Goal: Task Accomplishment & Management: Manage account settings

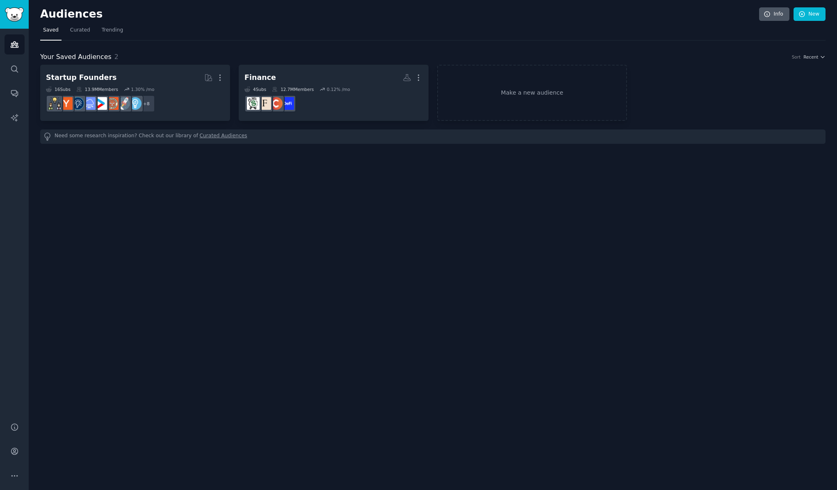
click at [778, 14] on link "Info" at bounding box center [774, 14] width 30 height 14
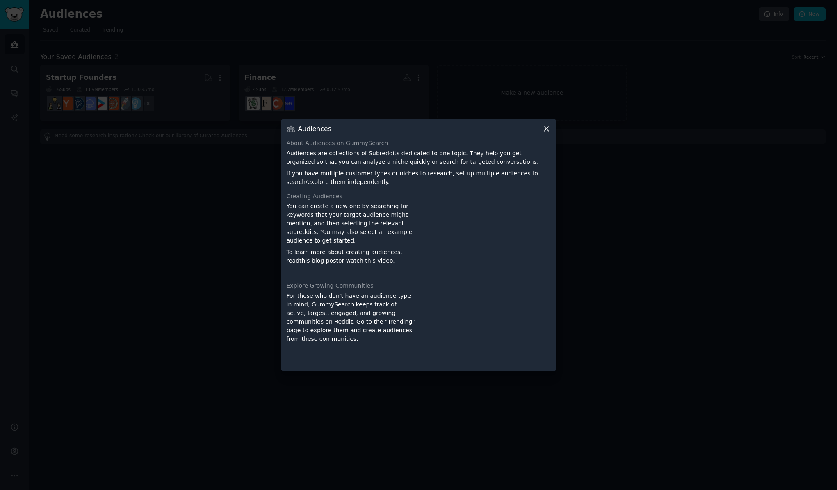
click at [547, 129] on icon at bounding box center [546, 129] width 9 height 9
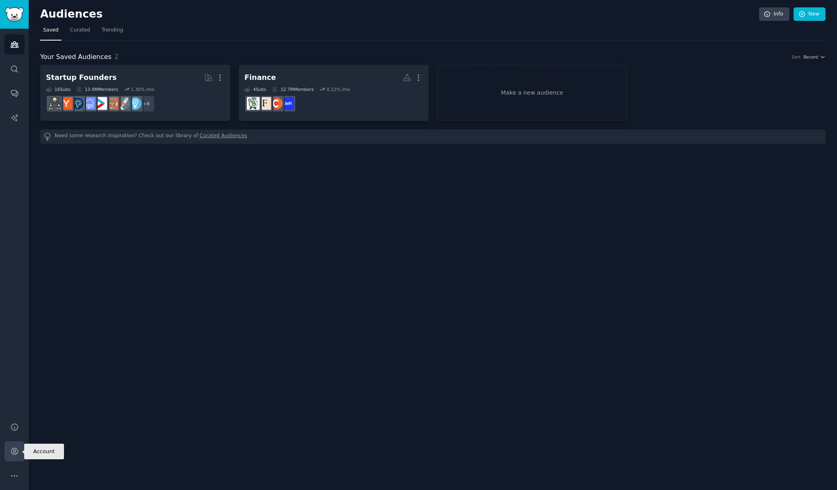
click at [15, 450] on icon "Sidebar" at bounding box center [14, 451] width 7 height 7
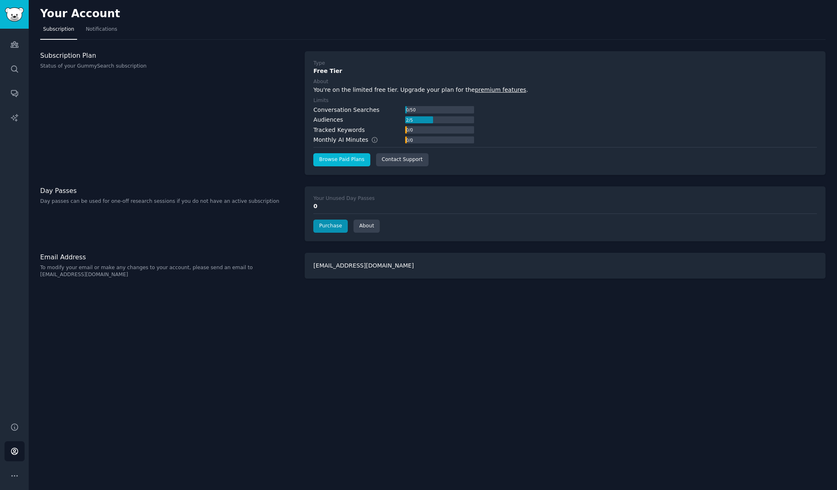
click at [350, 159] on link "Browse Paid Plans" at bounding box center [341, 159] width 57 height 13
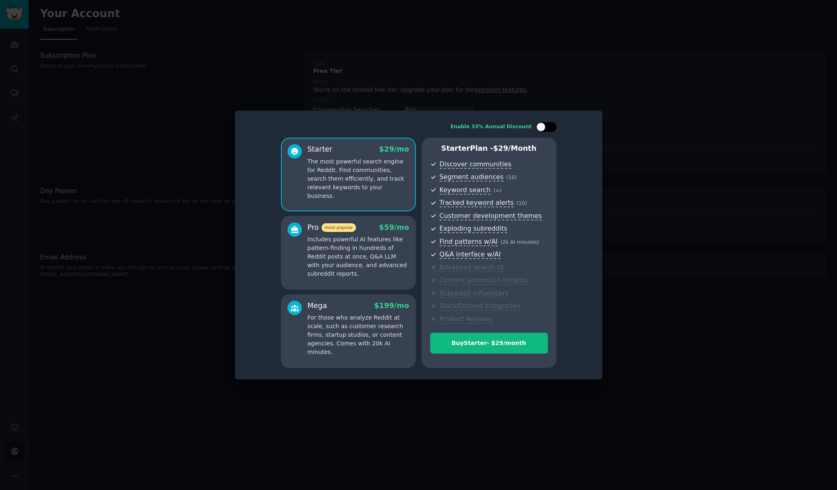
click at [552, 131] on div at bounding box center [546, 127] width 20 height 10
click at [541, 132] on div at bounding box center [546, 127] width 20 height 10
click at [552, 126] on div at bounding box center [546, 127] width 20 height 10
click at [540, 128] on icon at bounding box center [541, 127] width 5 height 5
checkbox input "false"
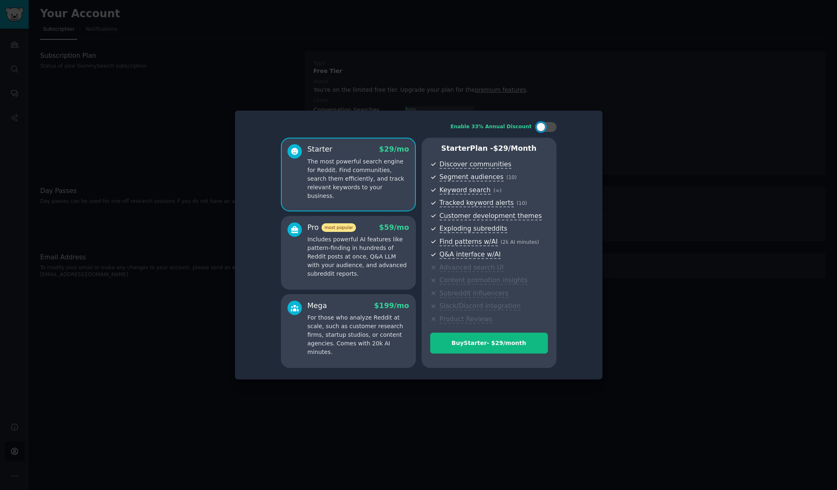
click at [436, 87] on div at bounding box center [418, 245] width 837 height 490
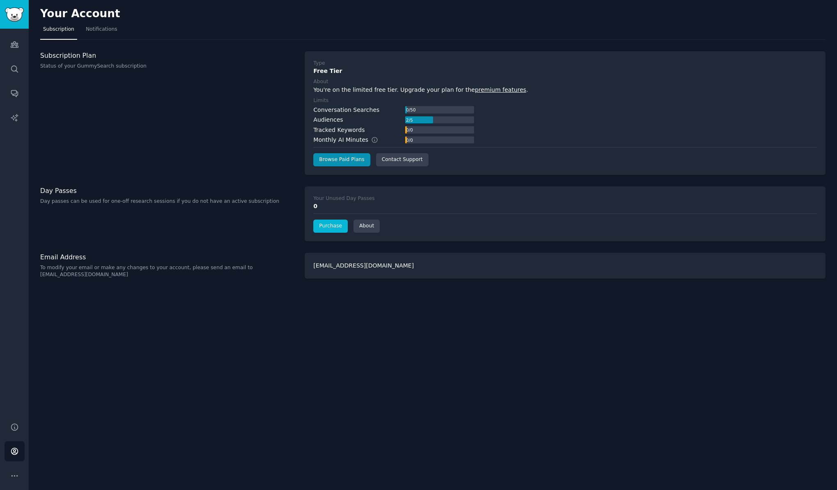
click at [340, 223] on link "Purchase" at bounding box center [330, 226] width 34 height 13
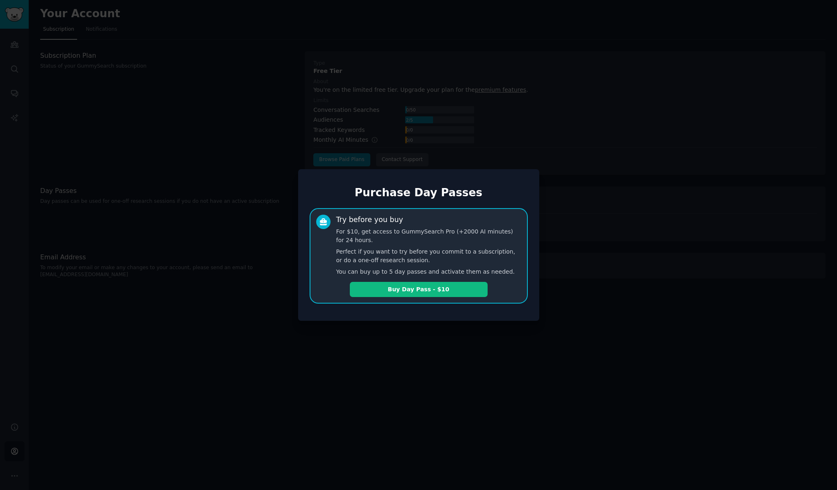
click at [391, 324] on div at bounding box center [418, 245] width 837 height 490
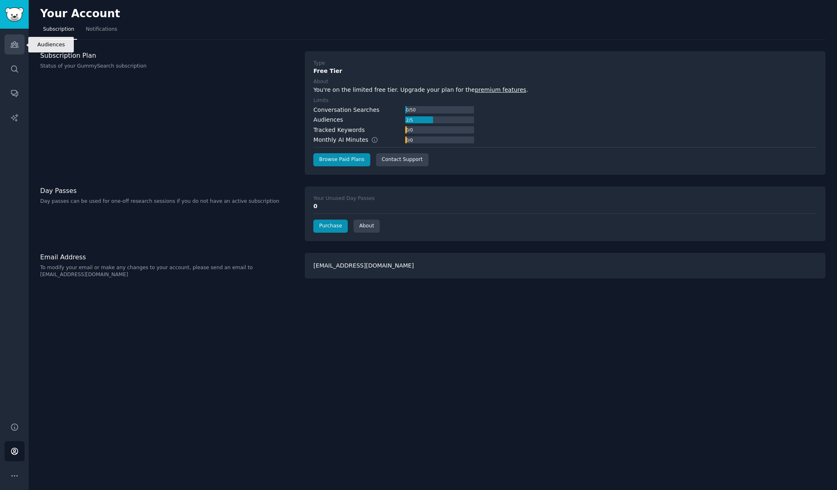
click at [19, 46] on link "Audiences" at bounding box center [15, 44] width 20 height 20
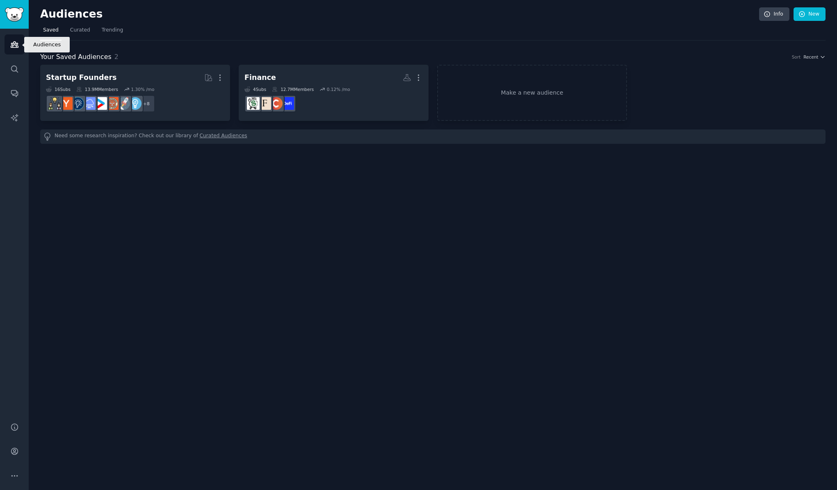
click at [17, 45] on icon "Sidebar" at bounding box center [14, 44] width 9 height 9
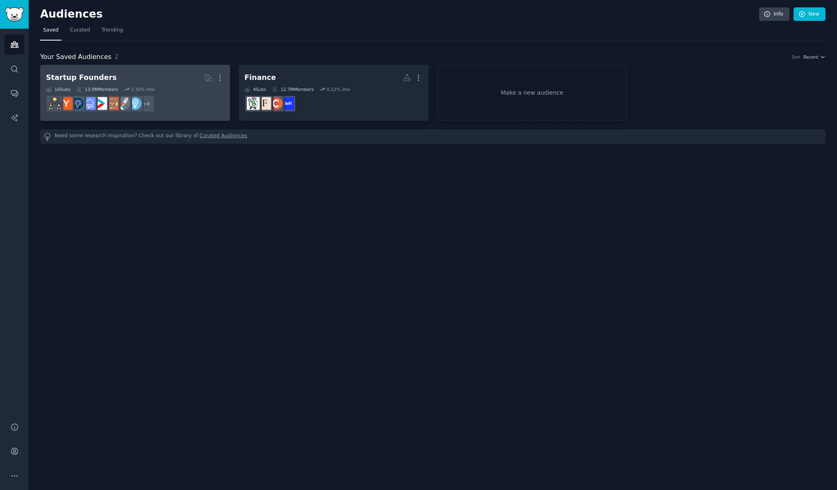
click at [203, 98] on dd "r/business, r/smallbusiness, r/SideProject, r/advancedentrepreneur, r/Entrepren…" at bounding box center [135, 103] width 178 height 23
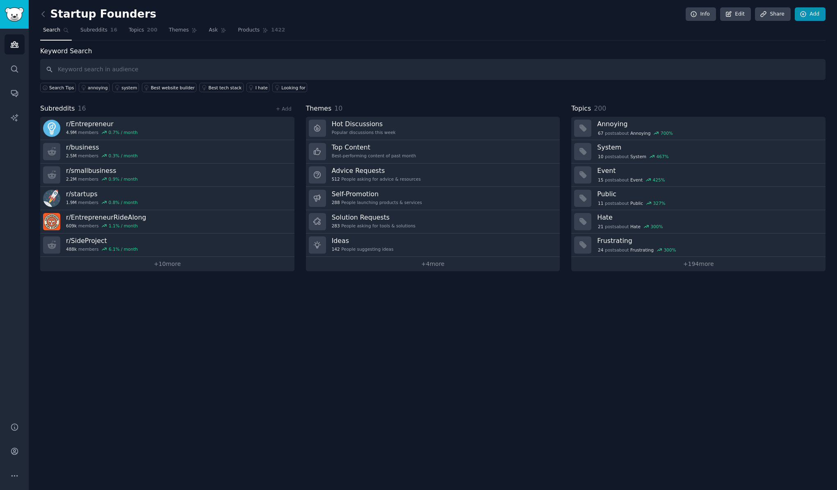
click at [816, 11] on link "Add" at bounding box center [809, 14] width 31 height 14
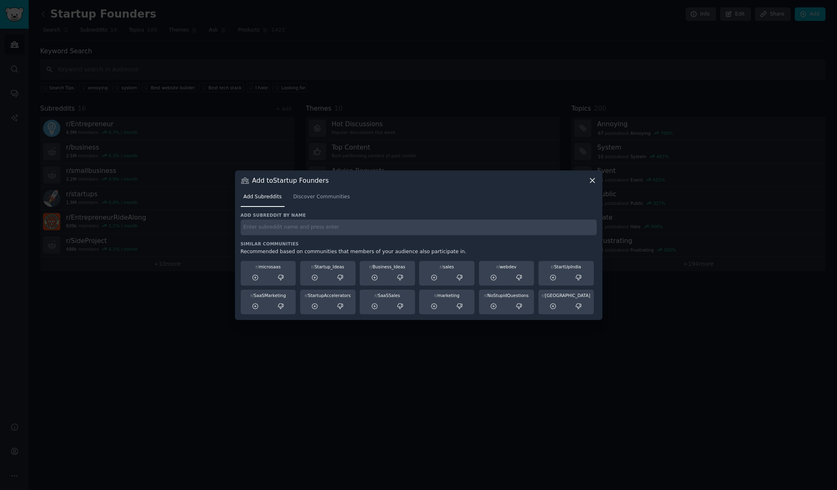
click at [291, 229] on input "text" at bounding box center [419, 228] width 356 height 16
click at [325, 228] on input "shopify" at bounding box center [419, 228] width 356 height 16
type input "shopify"
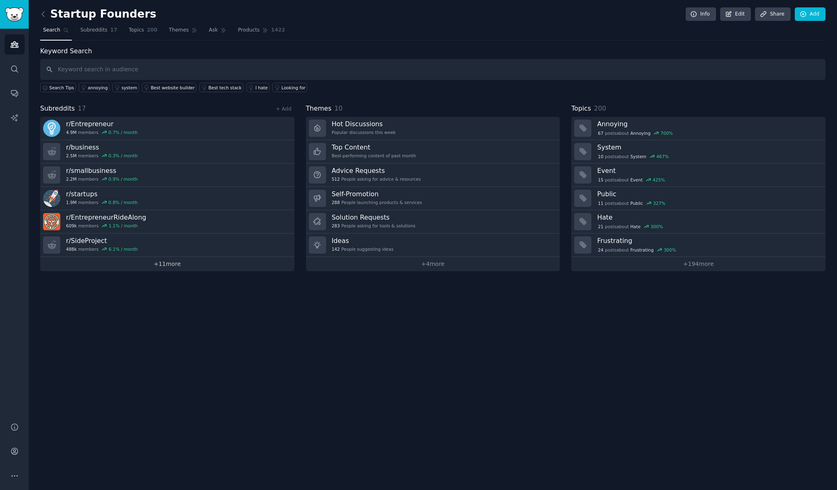
click at [170, 266] on link "+ 11 more" at bounding box center [167, 264] width 254 height 14
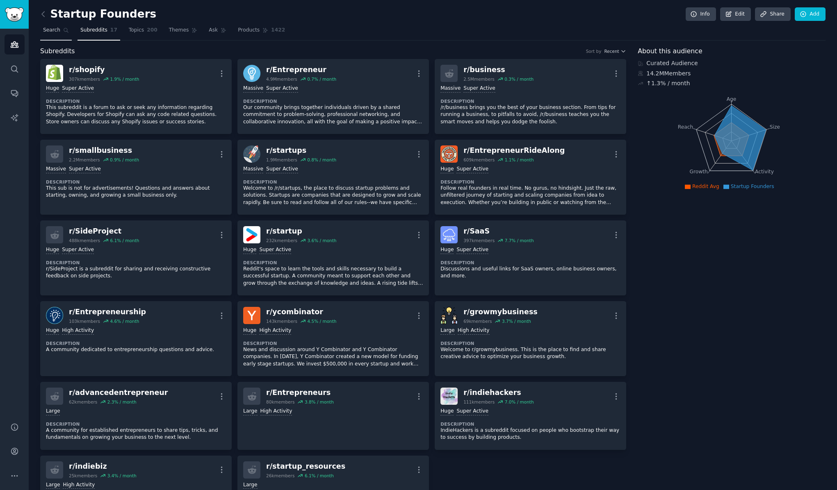
click at [55, 30] on span "Search" at bounding box center [51, 30] width 17 height 7
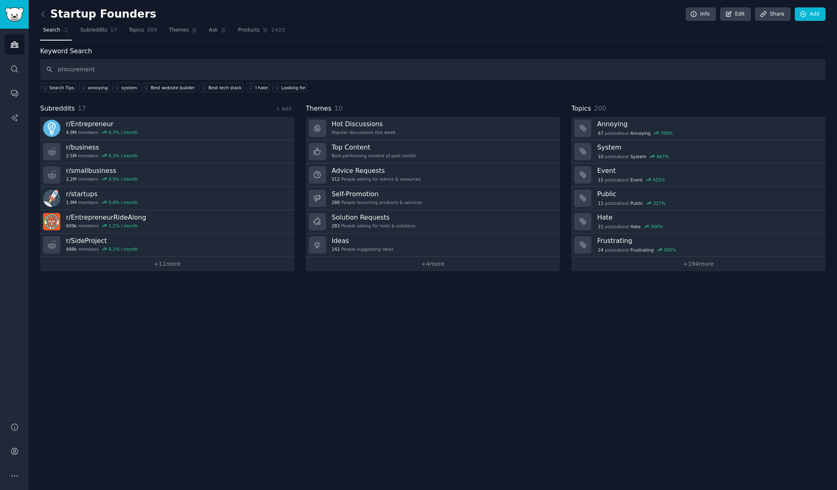
type input "procurement"
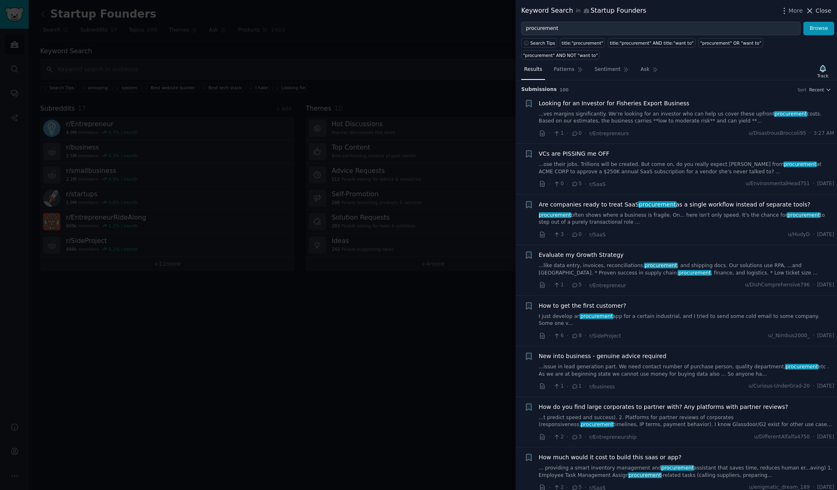
click at [819, 11] on span "Close" at bounding box center [823, 11] width 16 height 9
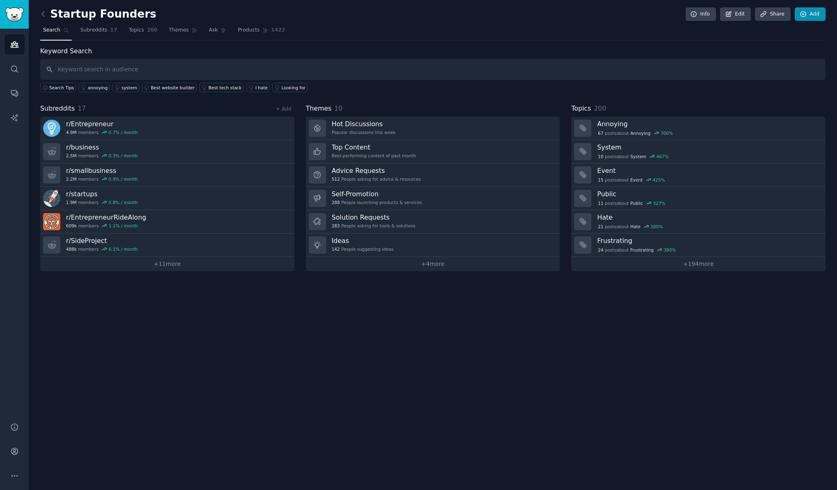
click at [812, 14] on link "Add" at bounding box center [809, 14] width 31 height 14
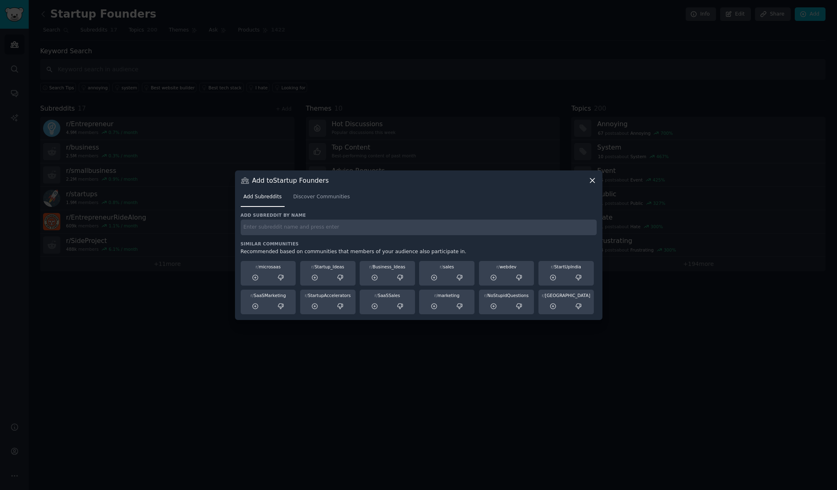
click at [516, 230] on input "text" at bounding box center [419, 228] width 356 height 16
type input "procurement"
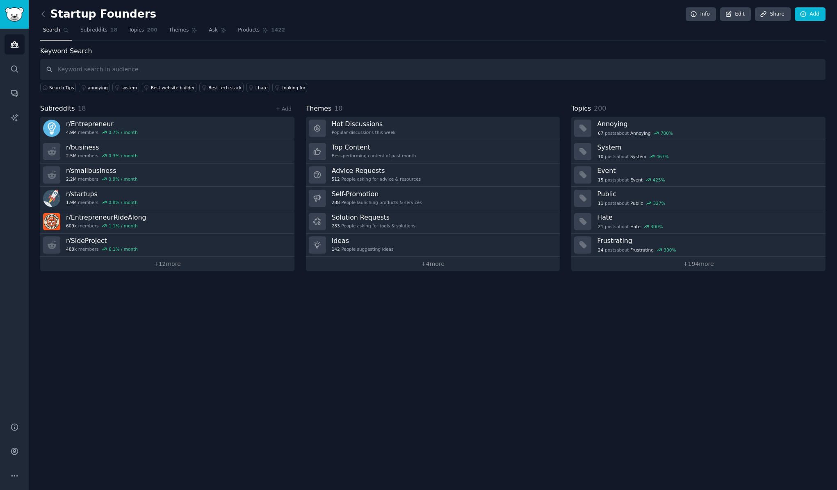
click at [114, 16] on h2 "Startup Founders" at bounding box center [98, 14] width 116 height 13
click at [129, 12] on h2 "Startup Founders" at bounding box center [98, 14] width 116 height 13
click at [734, 14] on link "Edit" at bounding box center [735, 14] width 31 height 14
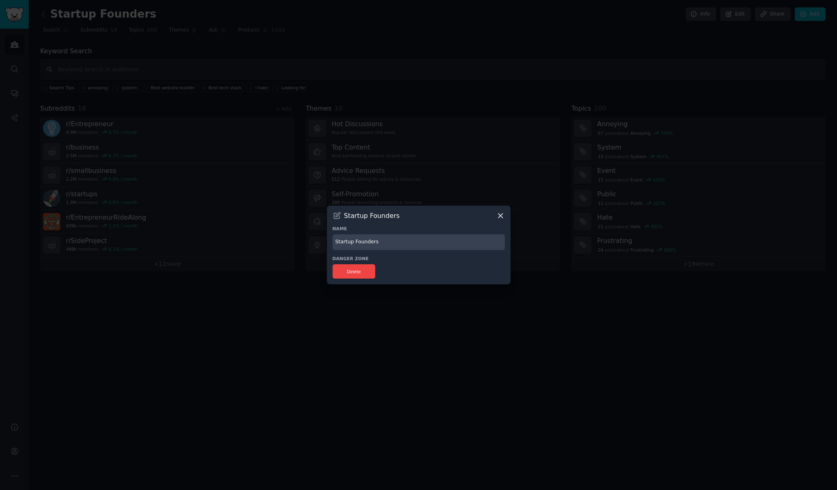
drag, startPoint x: 380, startPoint y: 245, endPoint x: 318, endPoint y: 241, distance: 62.4
click at [318, 241] on div "​ Startup Founders Name Startup Founders Danger Zone Delete" at bounding box center [418, 245] width 831 height 490
type input "Startup Ideas"
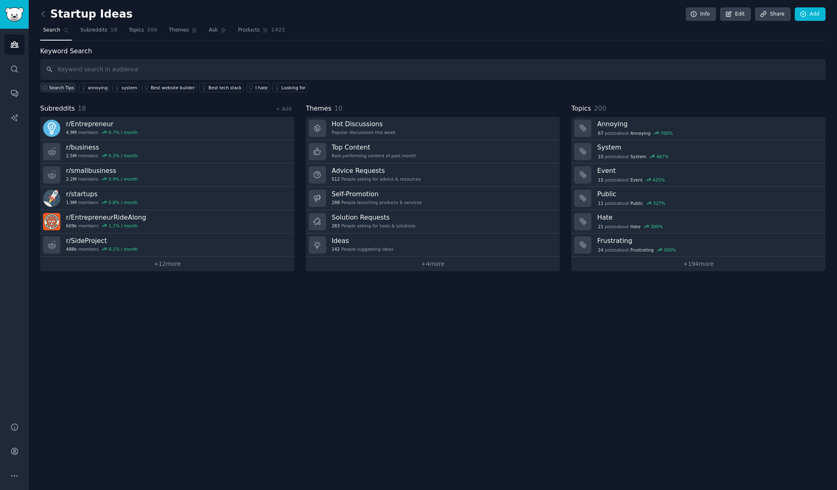
click at [63, 86] on span "Search Tips" at bounding box center [61, 88] width 25 height 6
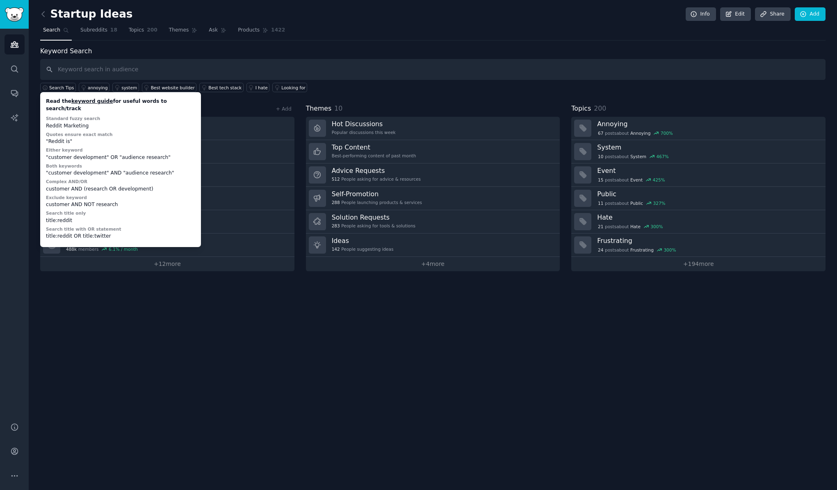
click at [99, 312] on div "Startup Ideas Info Edit Share Add Search Subreddits 18 Topics 200 Themes Ask Pr…" at bounding box center [433, 245] width 808 height 490
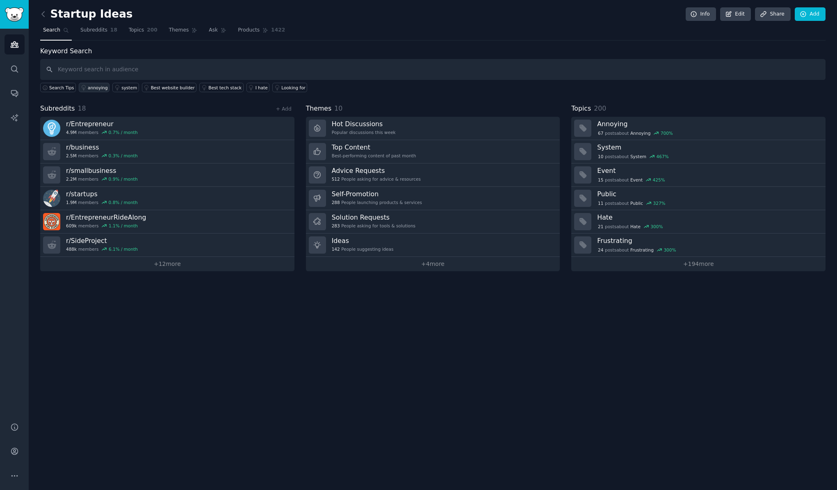
click at [97, 87] on div "annoying" at bounding box center [98, 88] width 20 height 6
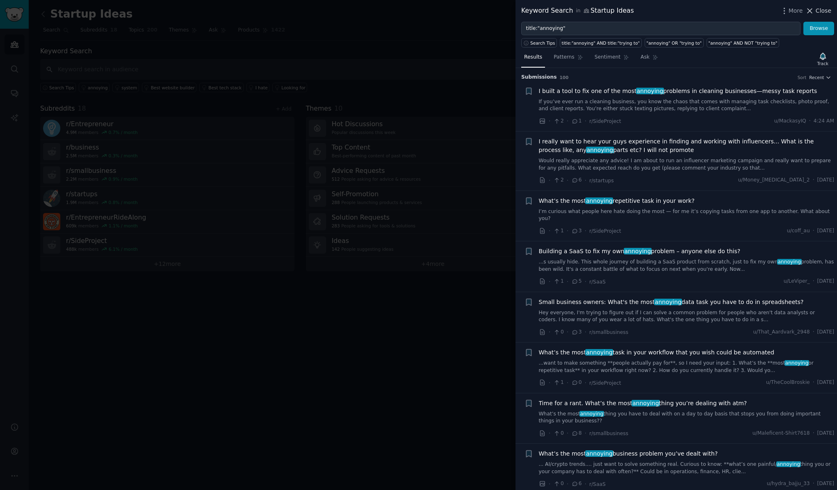
click at [823, 10] on span "Close" at bounding box center [823, 11] width 16 height 9
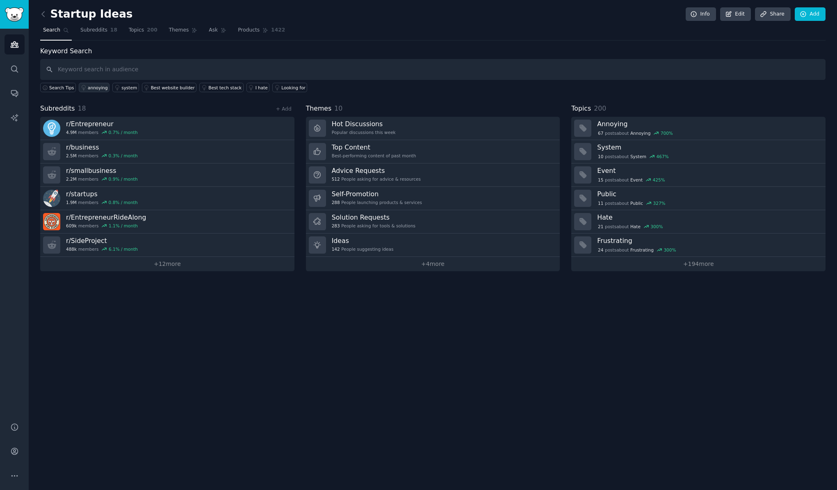
click at [107, 86] on div "annoying" at bounding box center [98, 88] width 20 height 6
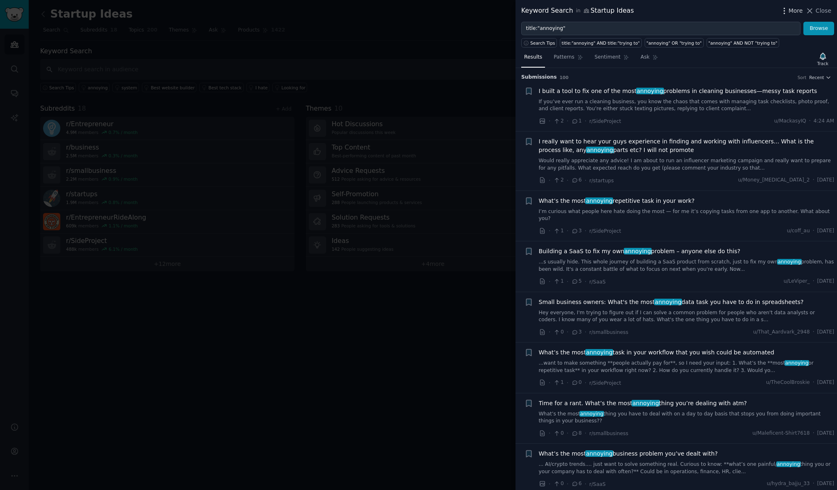
click at [795, 10] on span "More" at bounding box center [795, 11] width 14 height 9
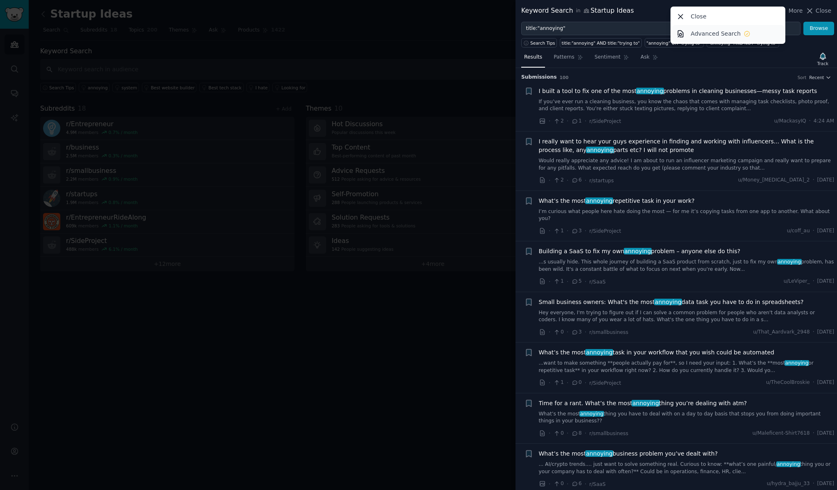
click at [734, 33] on p "Advanced Search" at bounding box center [715, 34] width 50 height 9
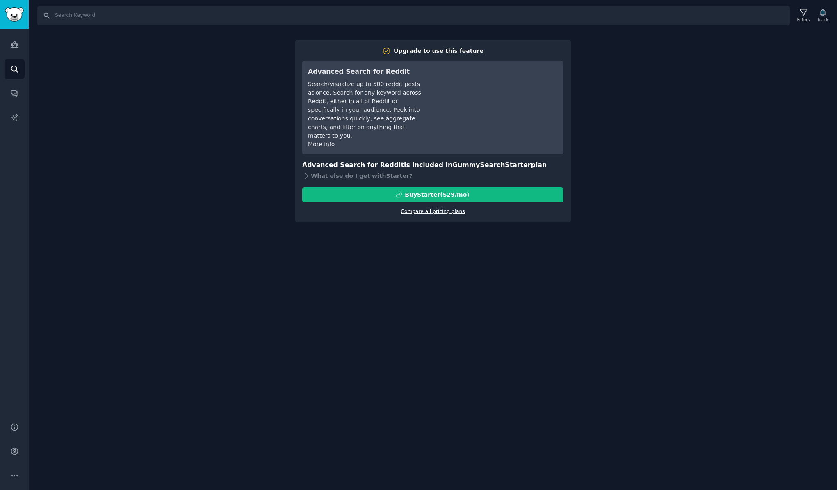
click at [432, 209] on link "Compare all pricing plans" at bounding box center [433, 212] width 64 height 6
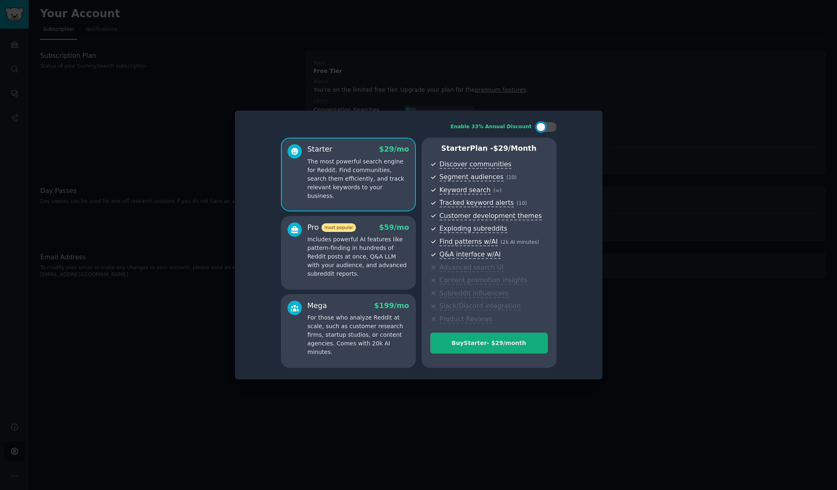
click at [468, 341] on div "Buy Starter - $ 29 /month" at bounding box center [488, 343] width 117 height 9
click at [516, 91] on div at bounding box center [418, 245] width 837 height 490
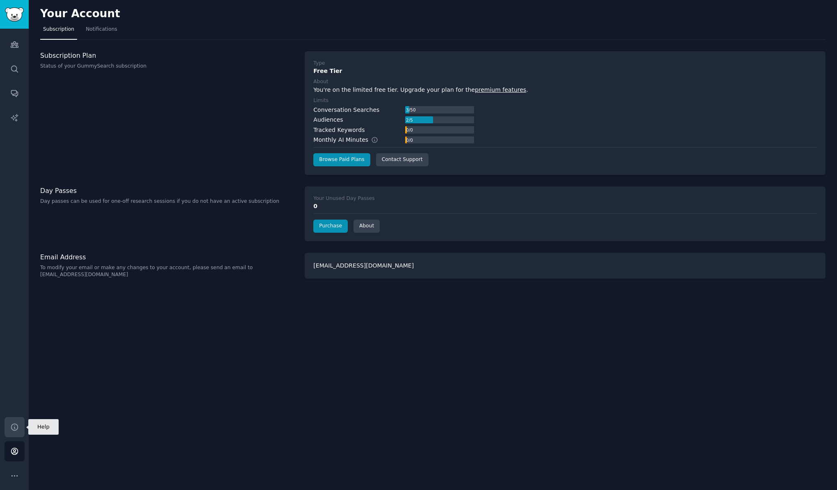
click at [14, 428] on icon "Sidebar" at bounding box center [14, 427] width 9 height 9
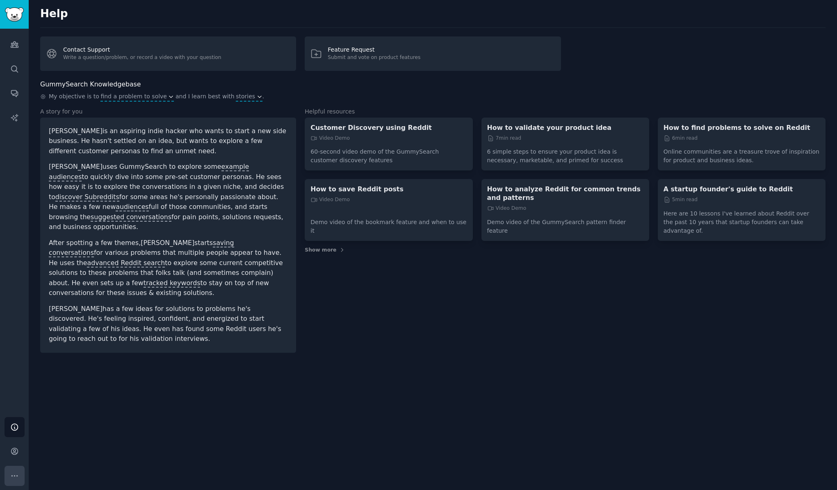
click at [13, 474] on icon "Sidebar" at bounding box center [14, 476] width 9 height 9
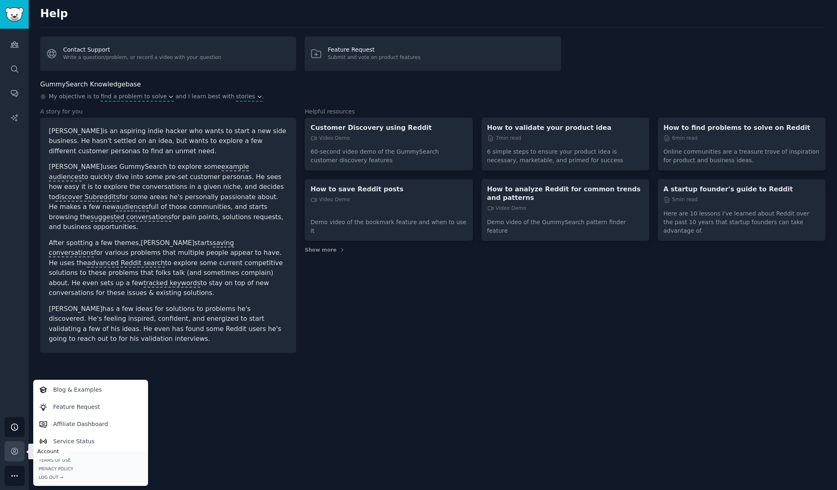
click at [16, 454] on icon "Sidebar" at bounding box center [14, 451] width 7 height 7
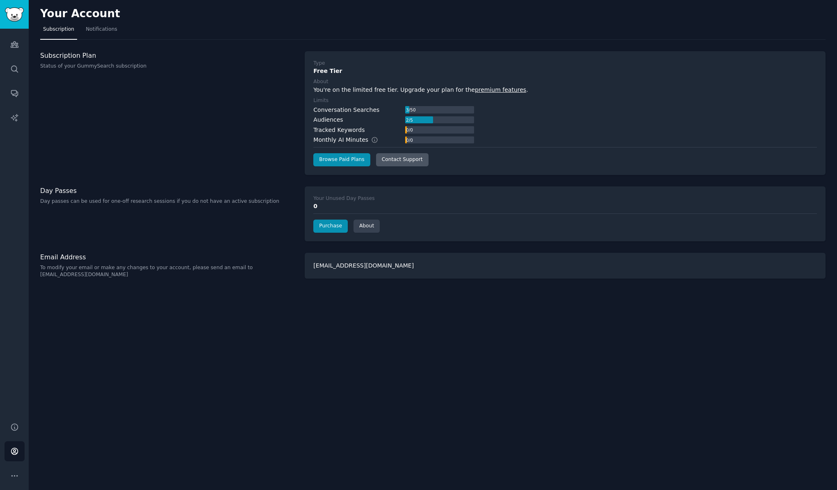
click at [406, 155] on link "Contact Support" at bounding box center [402, 159] width 52 height 13
click at [103, 25] on link "Notifications" at bounding box center [101, 31] width 37 height 17
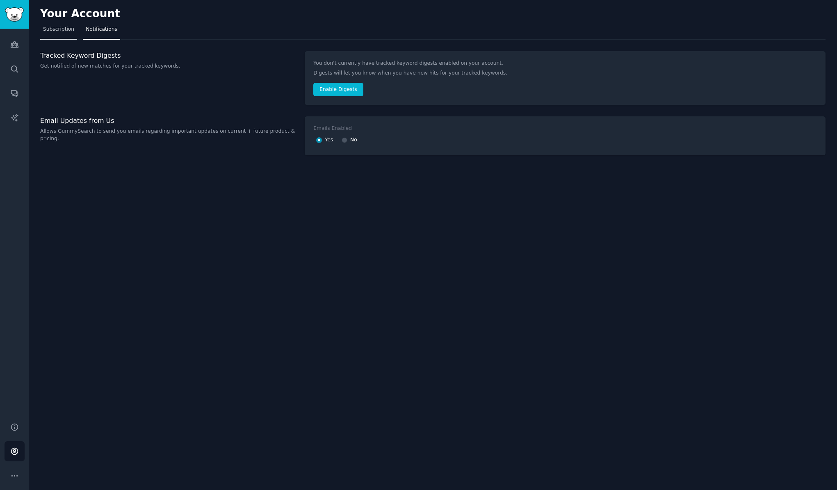
click at [51, 31] on span "Subscription" at bounding box center [58, 29] width 31 height 7
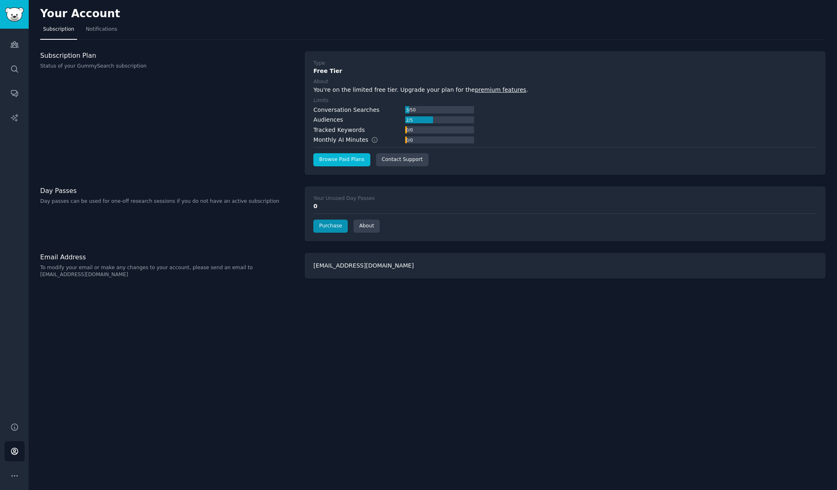
click at [341, 157] on link "Browse Paid Plans" at bounding box center [341, 159] width 57 height 13
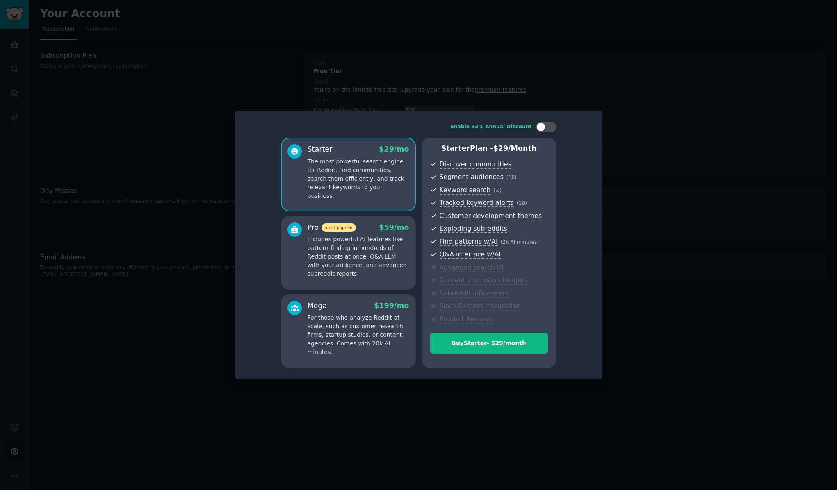
click at [214, 236] on div at bounding box center [418, 245] width 837 height 490
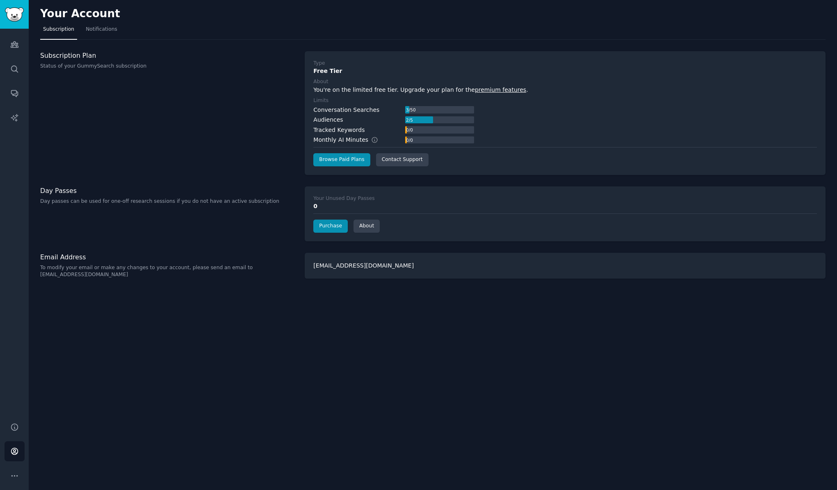
click at [16, 13] on img "Sidebar" at bounding box center [14, 14] width 19 height 14
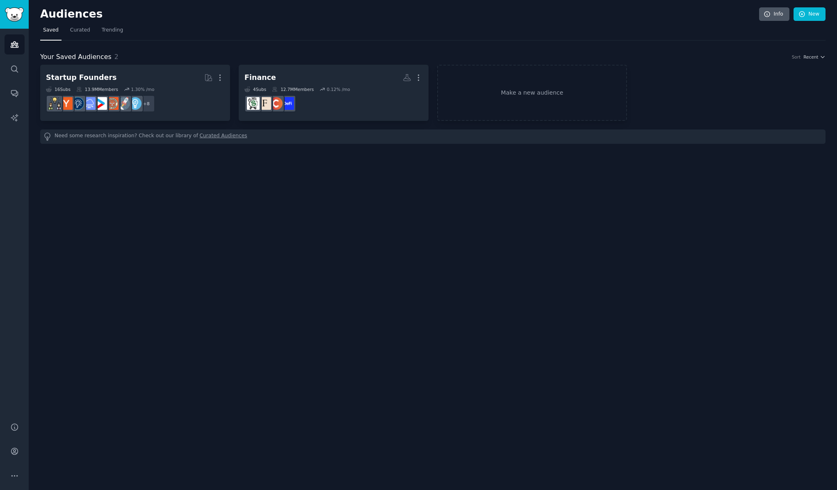
click at [778, 16] on link "Info" at bounding box center [774, 14] width 30 height 14
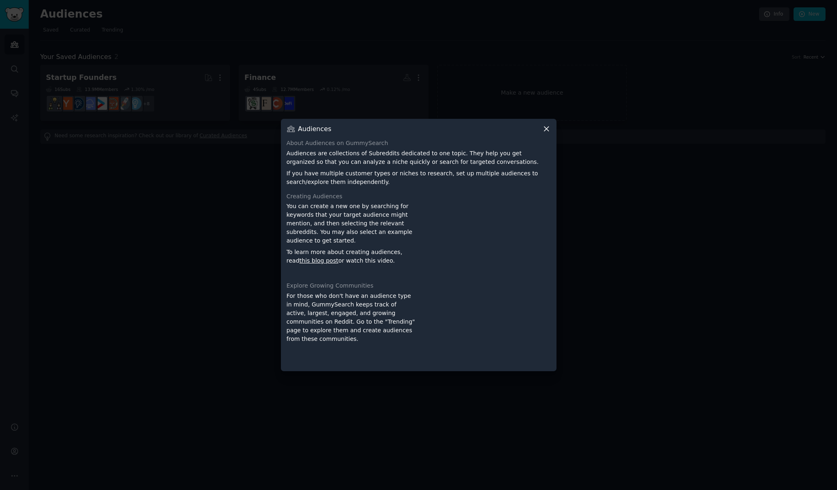
click at [544, 128] on icon at bounding box center [546, 129] width 9 height 9
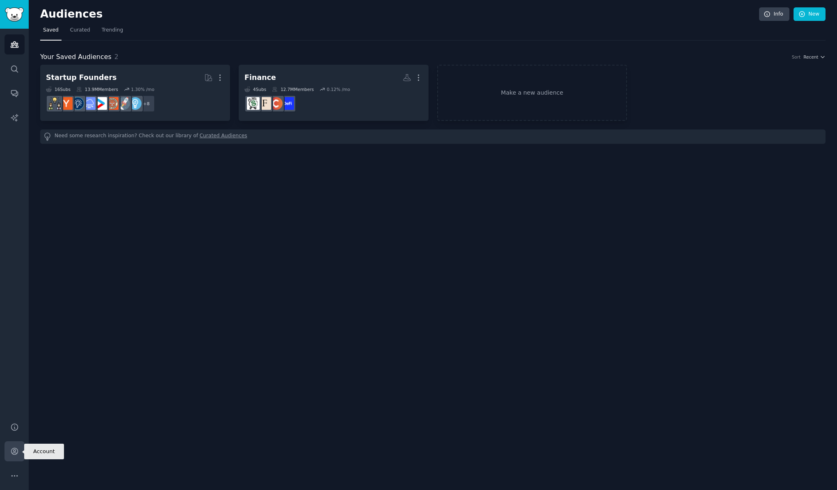
click at [13, 455] on icon "Sidebar" at bounding box center [14, 451] width 9 height 9
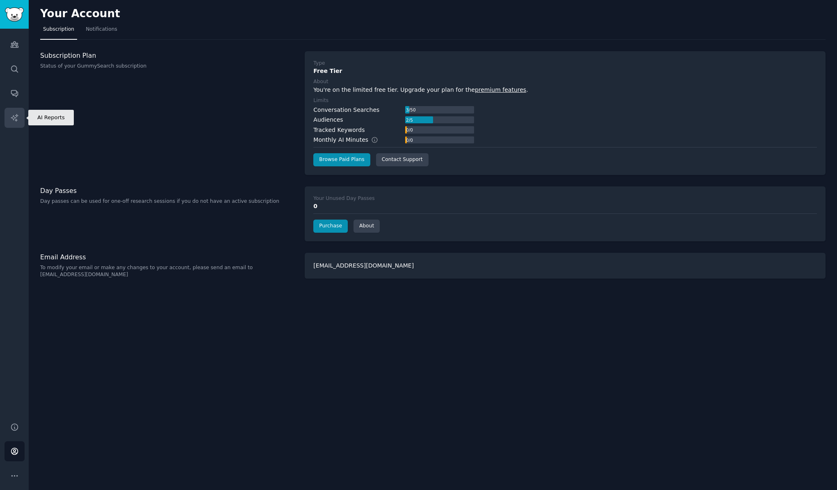
click at [19, 119] on link "AI Reports" at bounding box center [15, 118] width 20 height 20
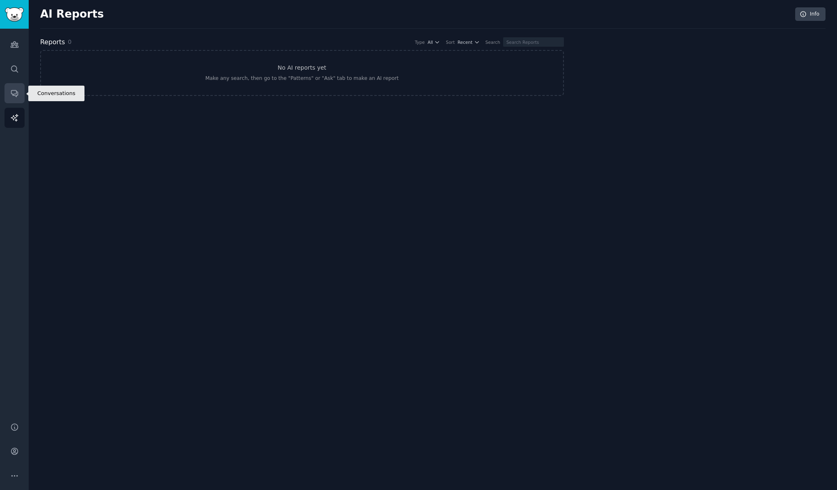
click at [16, 91] on icon "Sidebar" at bounding box center [14, 93] width 9 height 9
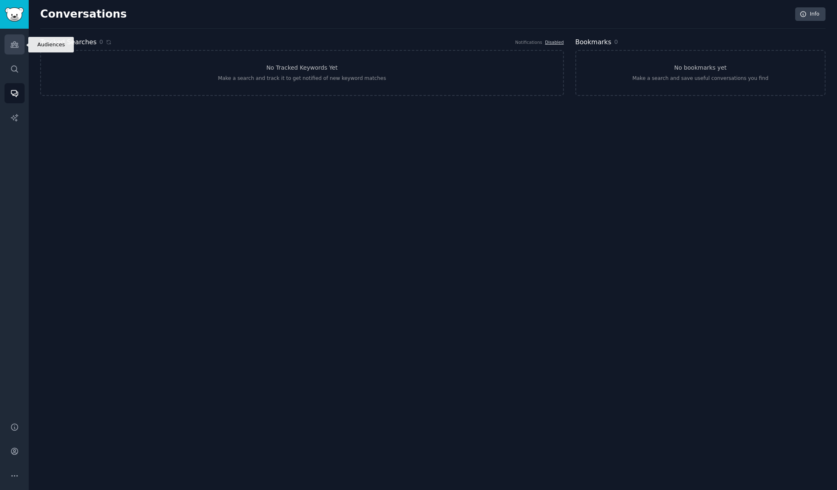
click at [14, 50] on link "Audiences" at bounding box center [15, 44] width 20 height 20
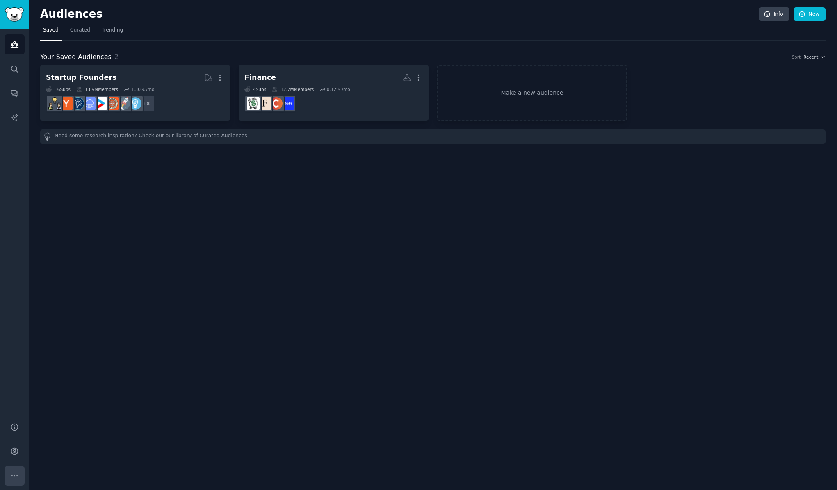
click at [14, 476] on icon "Sidebar" at bounding box center [14, 476] width 6 height 1
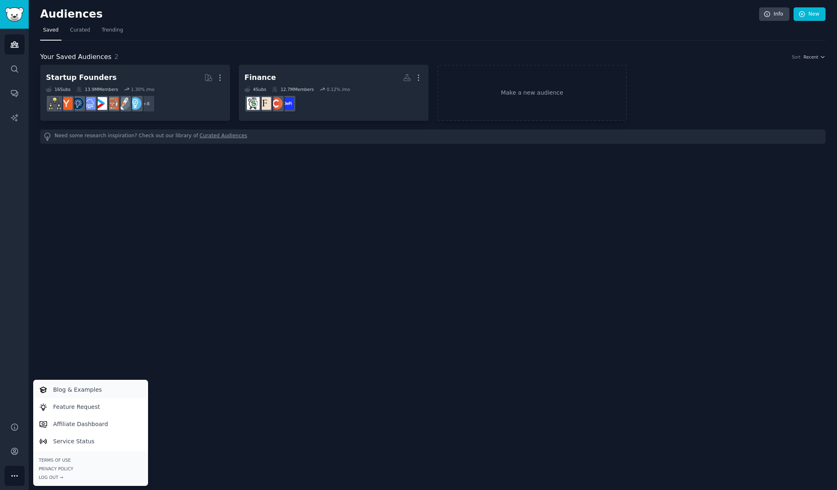
click at [68, 388] on p "Blog & Examples" at bounding box center [77, 390] width 49 height 9
